Goal: Task Accomplishment & Management: Manage account settings

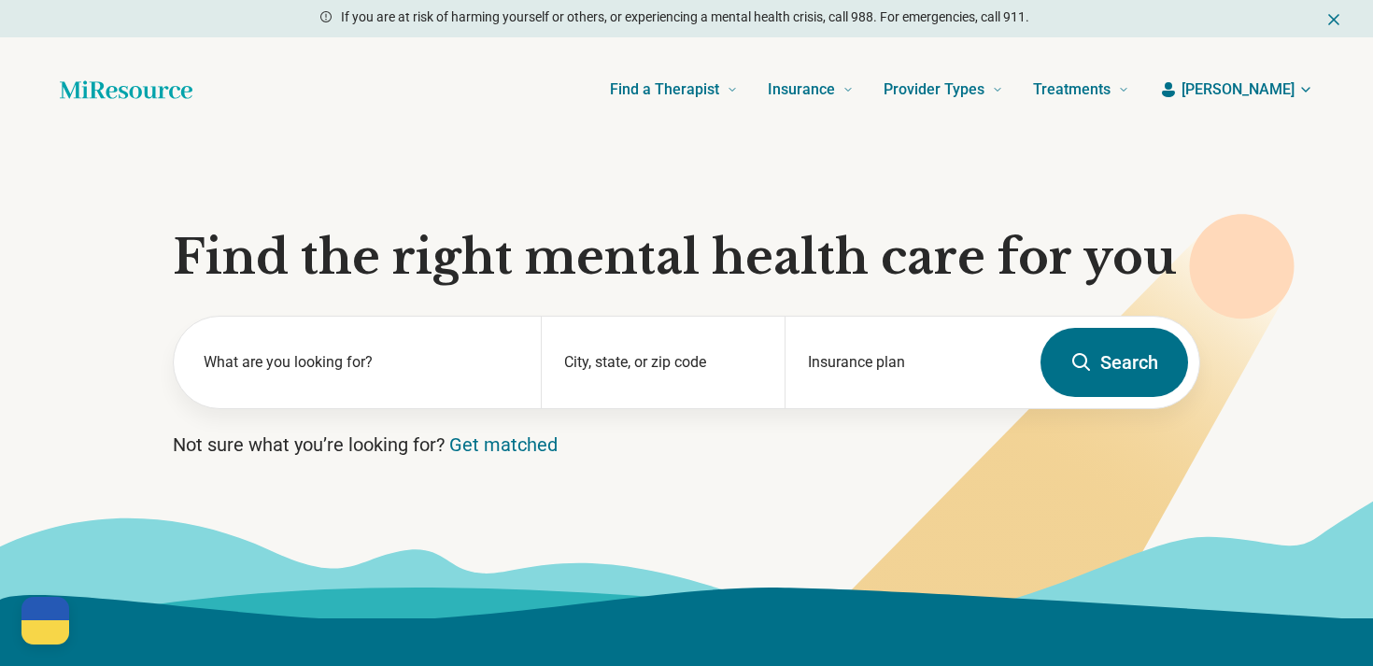
click at [1258, 94] on button "[PERSON_NAME]" at bounding box center [1236, 89] width 154 height 22
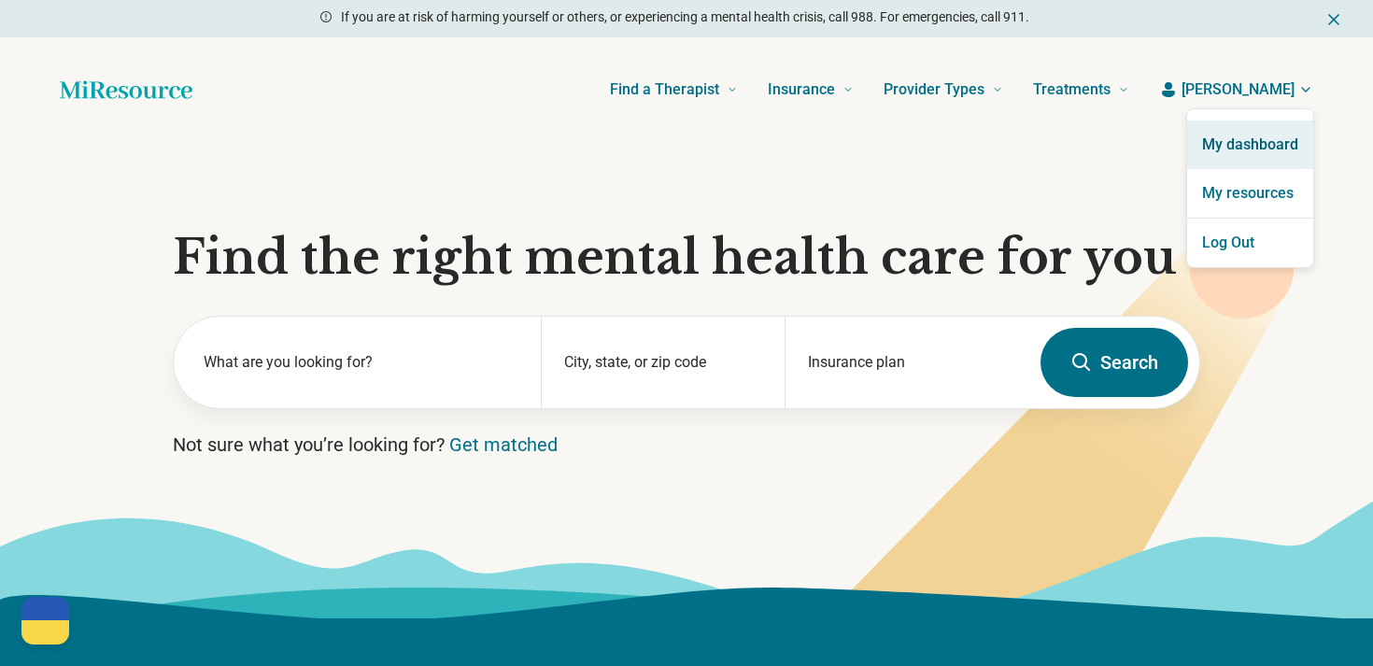
click at [1245, 135] on link "My dashboard" at bounding box center [1250, 144] width 126 height 49
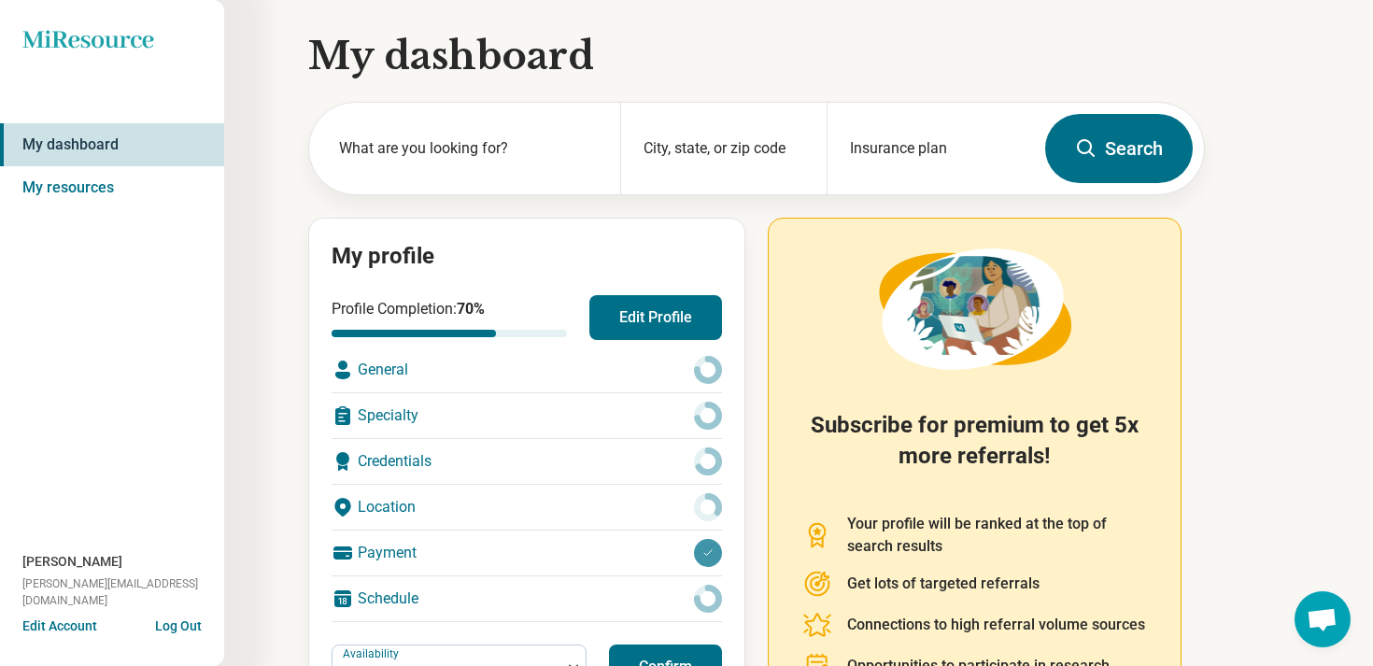
click at [610, 313] on button "Edit Profile" at bounding box center [655, 317] width 133 height 45
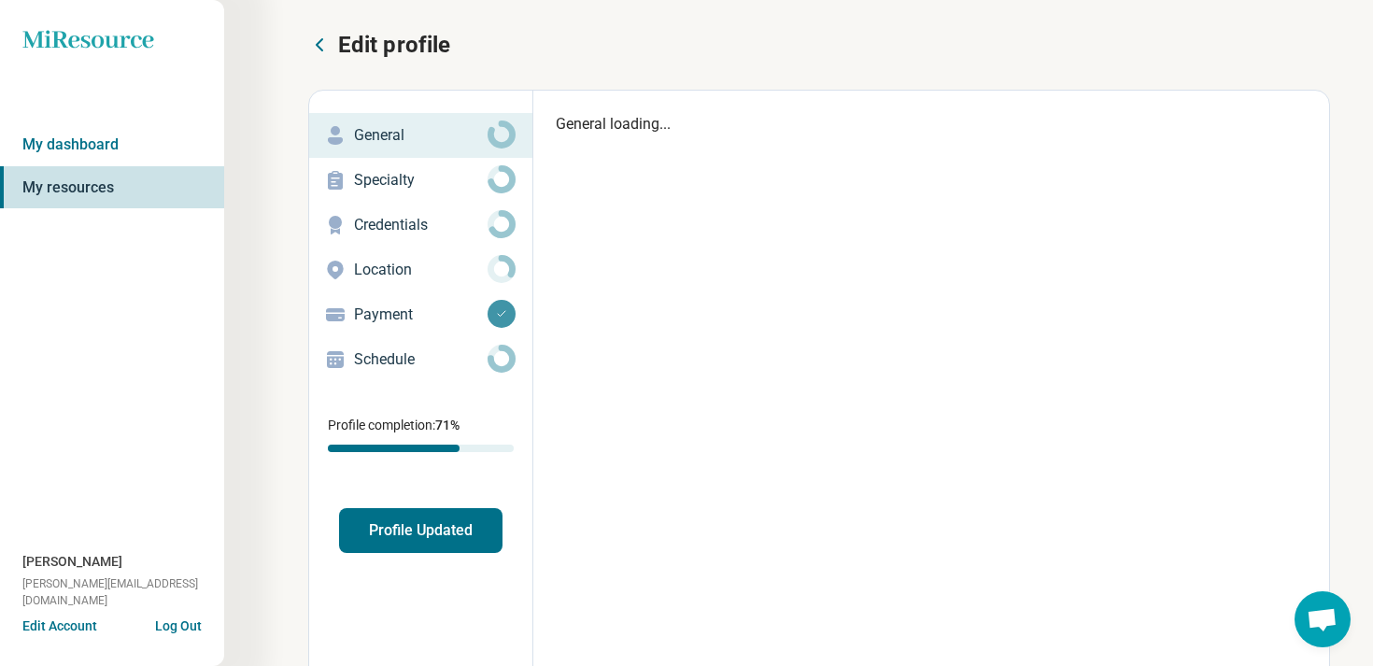
click at [417, 540] on button "Profile Updated" at bounding box center [420, 530] width 163 height 45
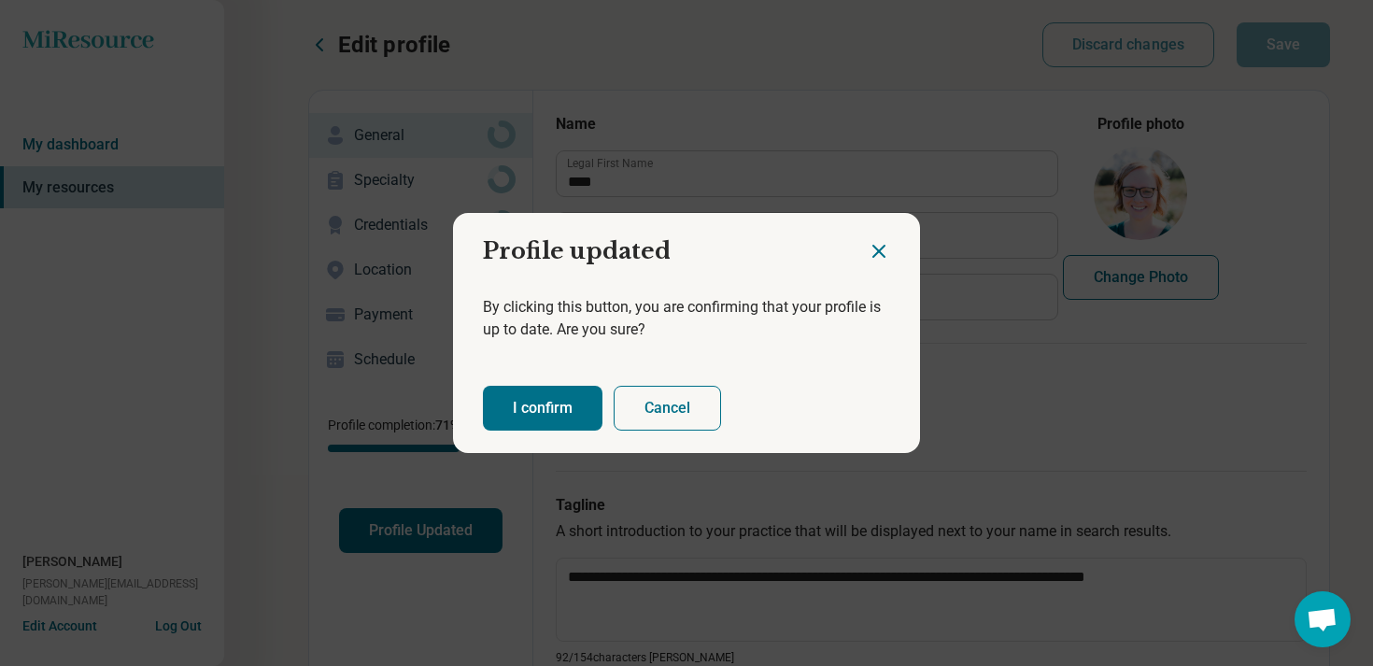
click at [526, 413] on button "I confirm" at bounding box center [543, 408] width 120 height 45
